Goal: Task Accomplishment & Management: Complete application form

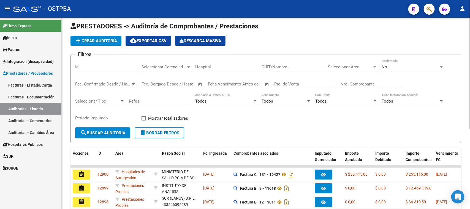
scroll to position [1, 0]
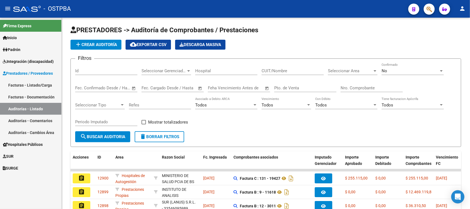
click at [14, 49] on span "Padrón" at bounding box center [12, 50] width 18 height 6
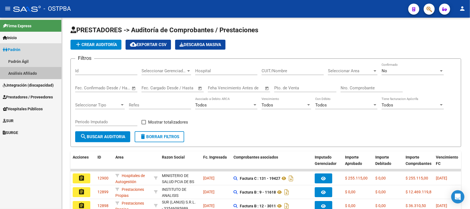
click at [14, 71] on link "Análisis Afiliado" at bounding box center [30, 73] width 61 height 12
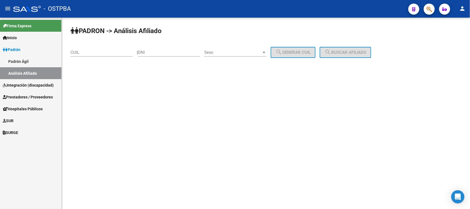
click at [76, 50] on input "CUIL" at bounding box center [102, 52] width 62 height 5
click at [25, 49] on link "Padrón" at bounding box center [30, 50] width 61 height 12
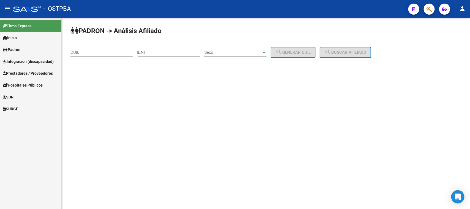
click at [24, 48] on link "Padrón" at bounding box center [30, 50] width 61 height 12
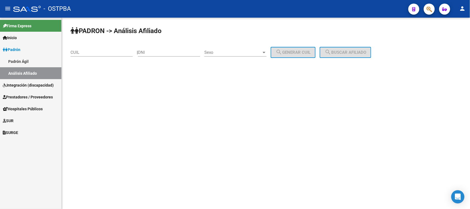
click at [21, 72] on link "Análisis Afiliado" at bounding box center [30, 73] width 61 height 12
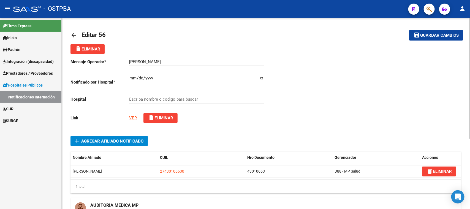
type input "HOSPITAL SUBZONAL DE SAN FRANCISCO SOLANO (MATERNO INFANTIL DR. EDUARDO OLLER)"
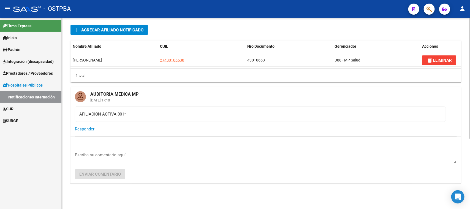
scroll to position [112, 0]
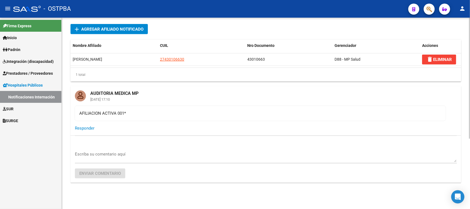
click at [86, 154] on textarea "Escriba su comentario aquí" at bounding box center [266, 156] width 382 height 11
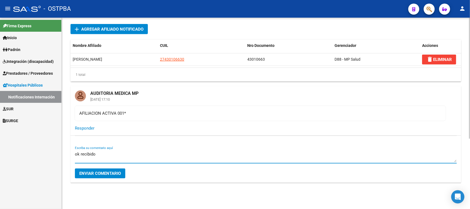
type textarea "ok recibido"
click at [95, 171] on span "Enviar comentario" at bounding box center [100, 173] width 42 height 5
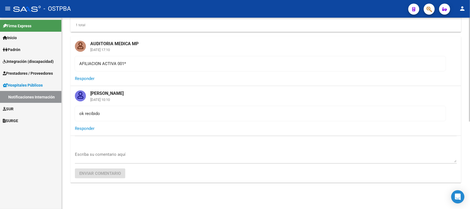
scroll to position [162, 0]
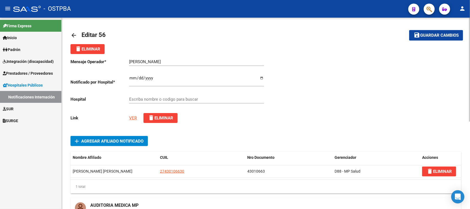
type input "HOSPITAL SUBZONAL DE [PERSON_NAME] (MATERNO INFANTIL [PERSON_NAME])"
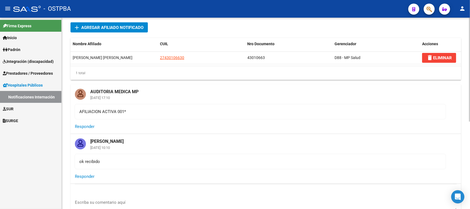
scroll to position [162, 0]
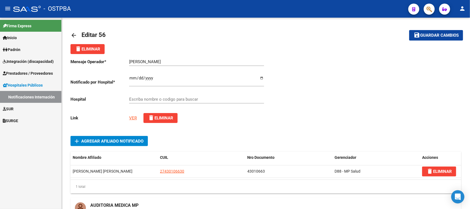
type input "HOSPITAL SUBZONAL DE SAN FRANCISCO SOLANO (MATERNO INFANTIL DR. EDUARDO OLLER)"
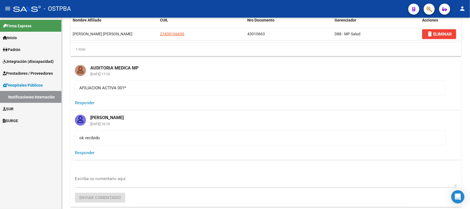
scroll to position [162, 0]
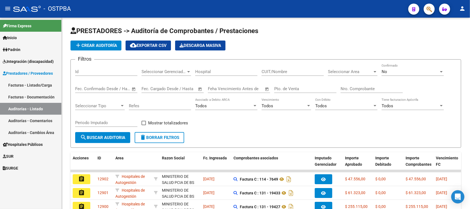
click at [22, 142] on span "Hospitales Públicos" at bounding box center [23, 144] width 40 height 6
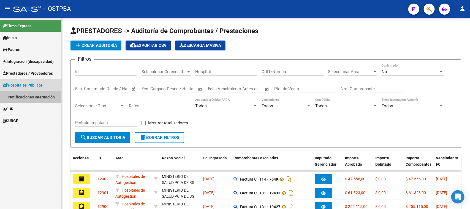
click at [19, 96] on link "Notificaciones Internación" at bounding box center [30, 97] width 61 height 12
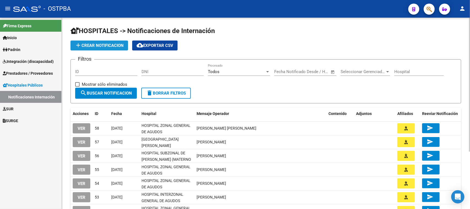
click at [87, 45] on span "add Crear Notificacion" at bounding box center [99, 45] width 49 height 5
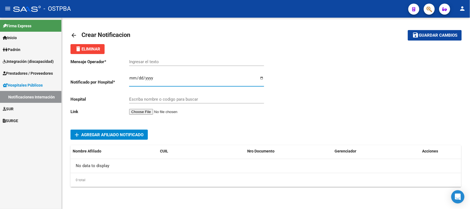
click at [130, 76] on input "Ingresar el fecha" at bounding box center [196, 80] width 135 height 9
type input "2025-10-14"
click at [135, 63] on input "Ingresar el texto" at bounding box center [196, 61] width 135 height 5
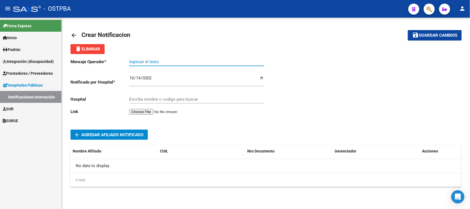
click at [156, 112] on input "file" at bounding box center [164, 112] width 70 height 6
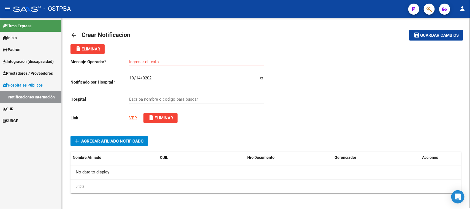
click at [134, 58] on div "Ingresar el texto" at bounding box center [196, 60] width 135 height 12
paste input "calabrese jorge"
type input "calabrese jorge"
click at [239, 124] on div "Mensaje Operador * calabrese jorge Ingresar el texto Notificado por Hospital * …" at bounding box center [169, 91] width 196 height 74
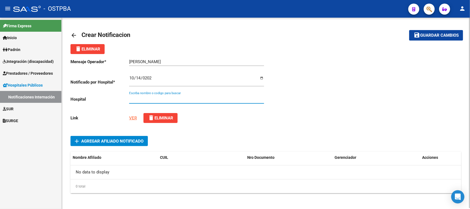
click at [171, 98] on input "Escriba nombre o codigo para buscar" at bounding box center [196, 99] width 135 height 5
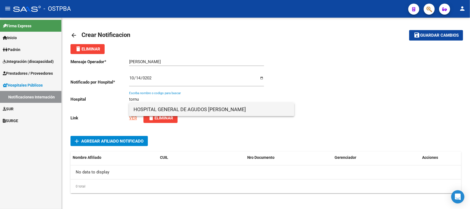
click at [185, 108] on span "HOSPITAL GENERAL DE AGUDOS DR. ENRIQUE TORNU" at bounding box center [212, 109] width 157 height 13
type input "HOSPITAL GENERAL DE AGUDOS DR. ENRIQUE TORNU"
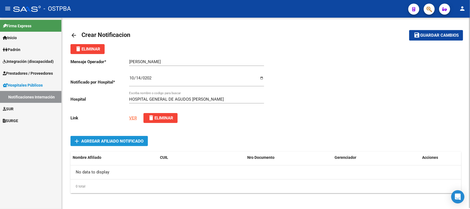
click at [108, 141] on span "Agregar Afiliado Notificado" at bounding box center [112, 141] width 62 height 5
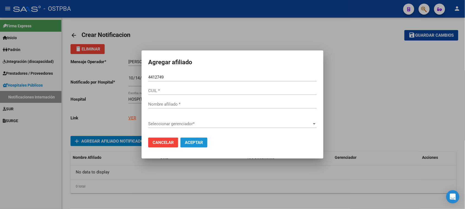
click at [195, 144] on span "Aceptar" at bounding box center [194, 142] width 18 height 5
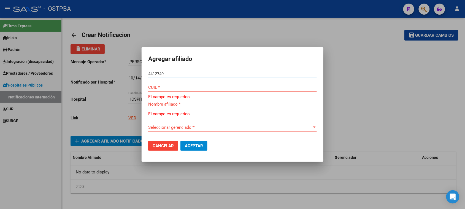
click at [170, 75] on input "4412749" at bounding box center [232, 73] width 169 height 5
click at [156, 73] on input "4412749" at bounding box center [232, 73] width 169 height 5
click at [166, 72] on input "4413749" at bounding box center [232, 73] width 169 height 5
click at [181, 141] on button "Aceptar" at bounding box center [194, 146] width 27 height 10
click at [149, 73] on input "4413749" at bounding box center [232, 73] width 169 height 5
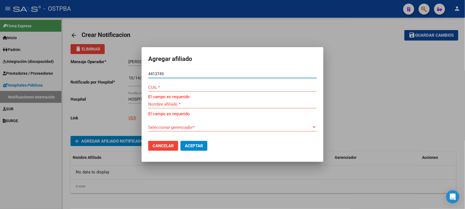
type input "04413749"
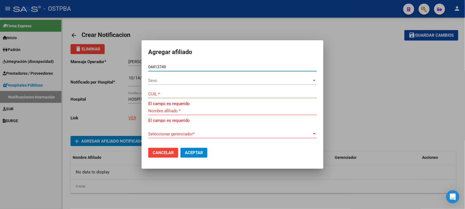
type input "20044137497"
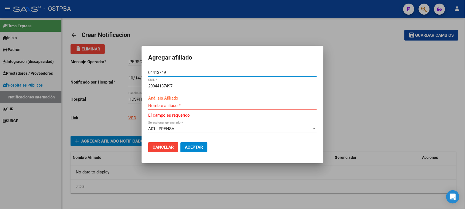
type input "CALABRESE JORGE NESTOR"
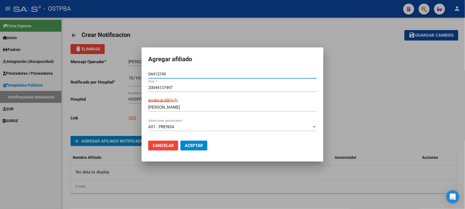
type input "04413749"
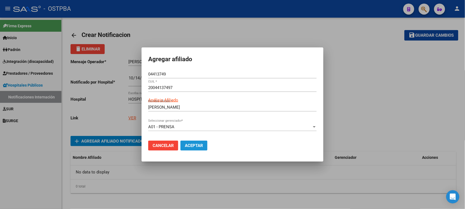
click at [196, 145] on span "Aceptar" at bounding box center [194, 145] width 18 height 5
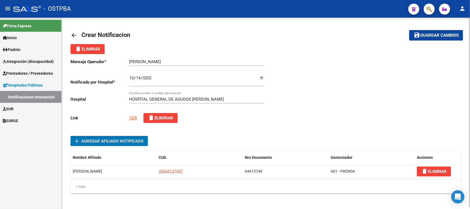
click at [430, 35] on span "Guardar cambios" at bounding box center [440, 35] width 39 height 5
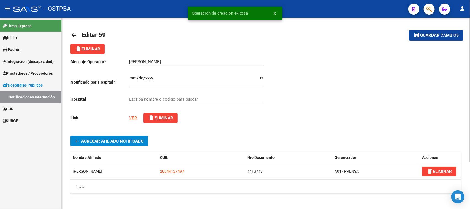
type input "HOSPITAL GENERAL DE AGUDOS DR. ENRIQUE TORNU"
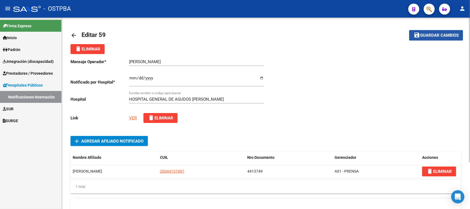
click at [437, 33] on span "Guardar cambios" at bounding box center [440, 35] width 39 height 5
click at [73, 35] on mat-icon "arrow_back" at bounding box center [74, 35] width 7 height 7
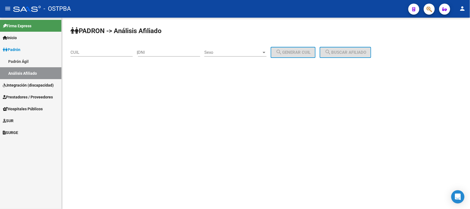
click at [145, 51] on input "DNI" at bounding box center [169, 52] width 62 height 5
paste input "4.413749"
type input "4.413749"
click at [214, 53] on span "Sexo" at bounding box center [232, 52] width 57 height 5
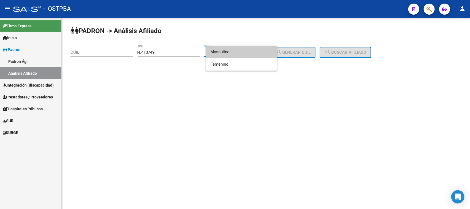
click at [222, 52] on span "Masculino" at bounding box center [242, 52] width 62 height 12
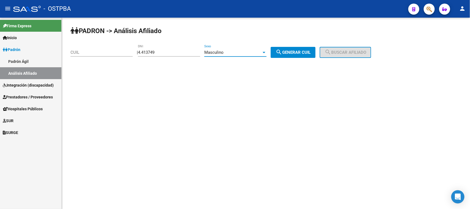
click at [305, 53] on span "search Generar CUIL" at bounding box center [293, 52] width 35 height 5
type input "[US_EMPLOYER_IDENTIFICATION_NUMBER]"
drag, startPoint x: 102, startPoint y: 52, endPoint x: 35, endPoint y: 52, distance: 67.2
click at [35, 52] on mat-sidenav-container "Firma Express Inicio Calendario SSS Instructivos Contacto OS Padrón Padrón Ágil…" at bounding box center [235, 113] width 470 height 191
click at [148, 51] on input "4.413749" at bounding box center [169, 52] width 62 height 5
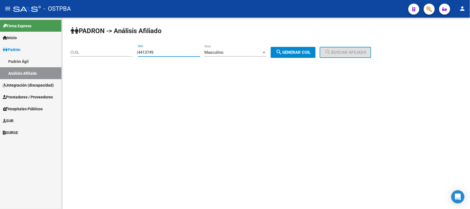
type input "4413749"
click at [298, 50] on span "search Generar CUIL" at bounding box center [293, 52] width 35 height 5
type input "20-04413749-7"
click at [343, 50] on span "search Buscar afiliado" at bounding box center [346, 52] width 42 height 5
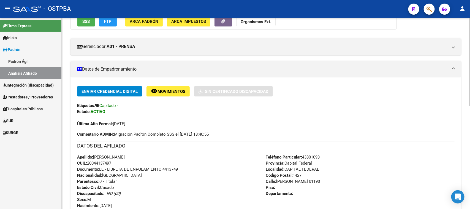
scroll to position [34, 0]
